Goal: Check status

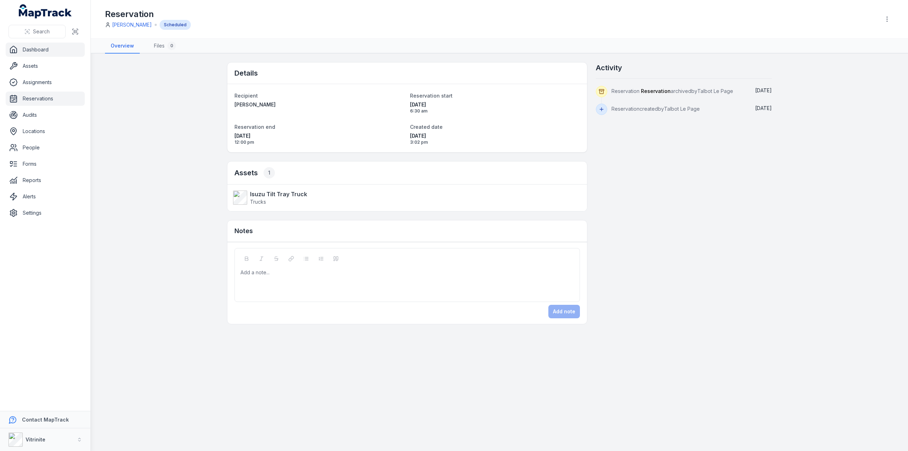
click at [34, 50] on link "Dashboard" at bounding box center [45, 50] width 79 height 14
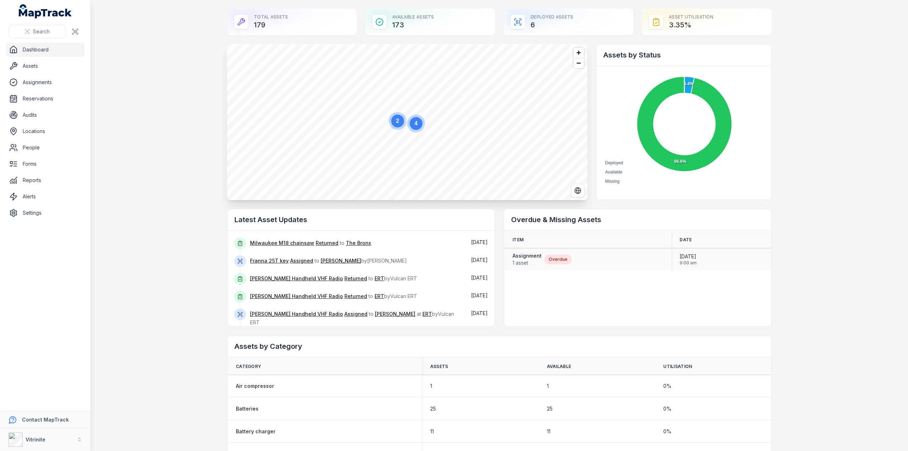
click at [545, 255] on div "Overdue" at bounding box center [557, 259] width 27 height 10
click at [552, 259] on div "Overdue" at bounding box center [557, 259] width 27 height 10
click at [521, 254] on strong "Assignment" at bounding box center [526, 255] width 29 height 7
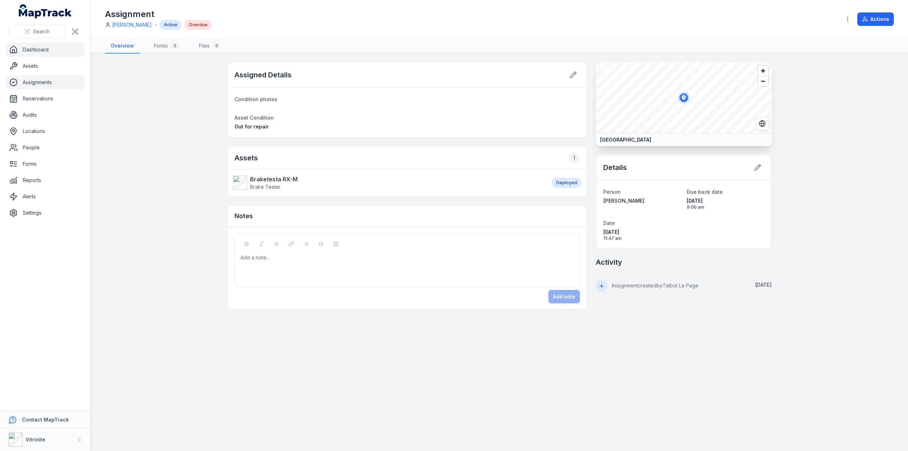
click at [41, 47] on link "Dashboard" at bounding box center [45, 50] width 79 height 14
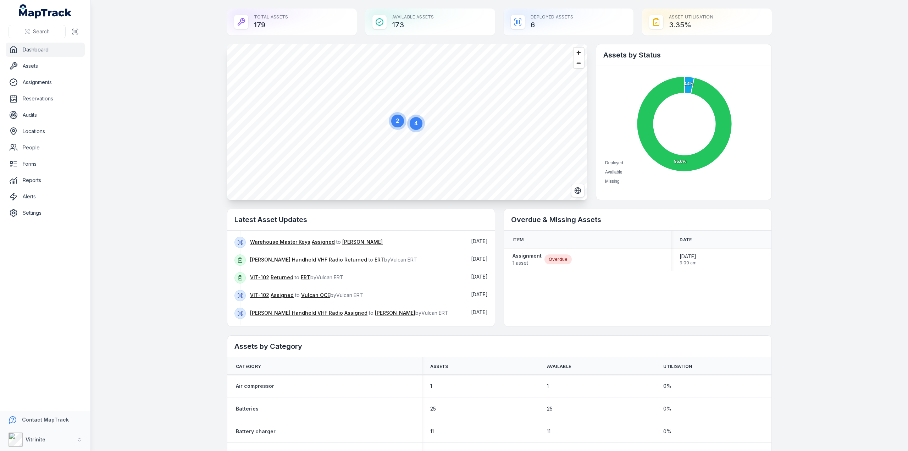
scroll to position [110, 0]
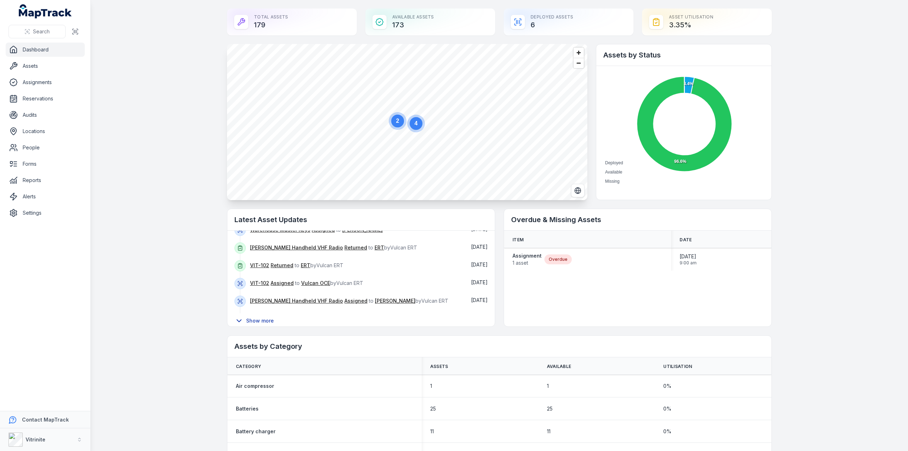
click at [248, 313] on button "Show more" at bounding box center [256, 320] width 44 height 15
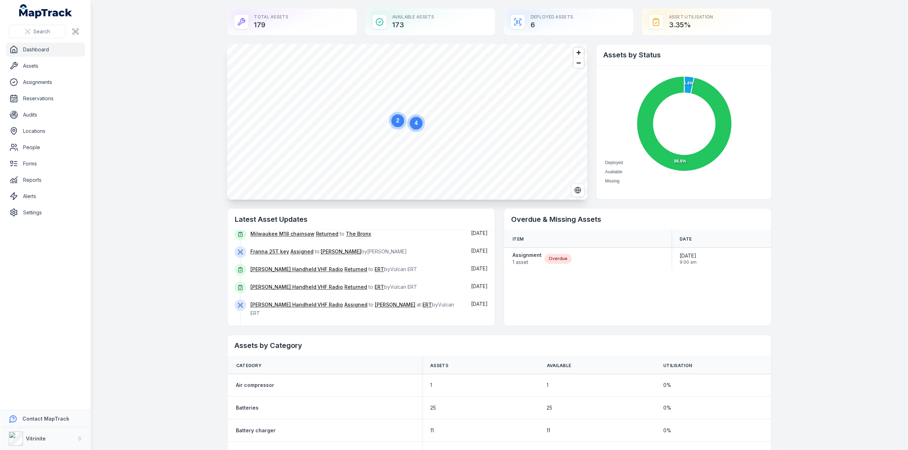
scroll to position [0, 0]
